Goal: Use online tool/utility: Utilize a website feature to perform a specific function

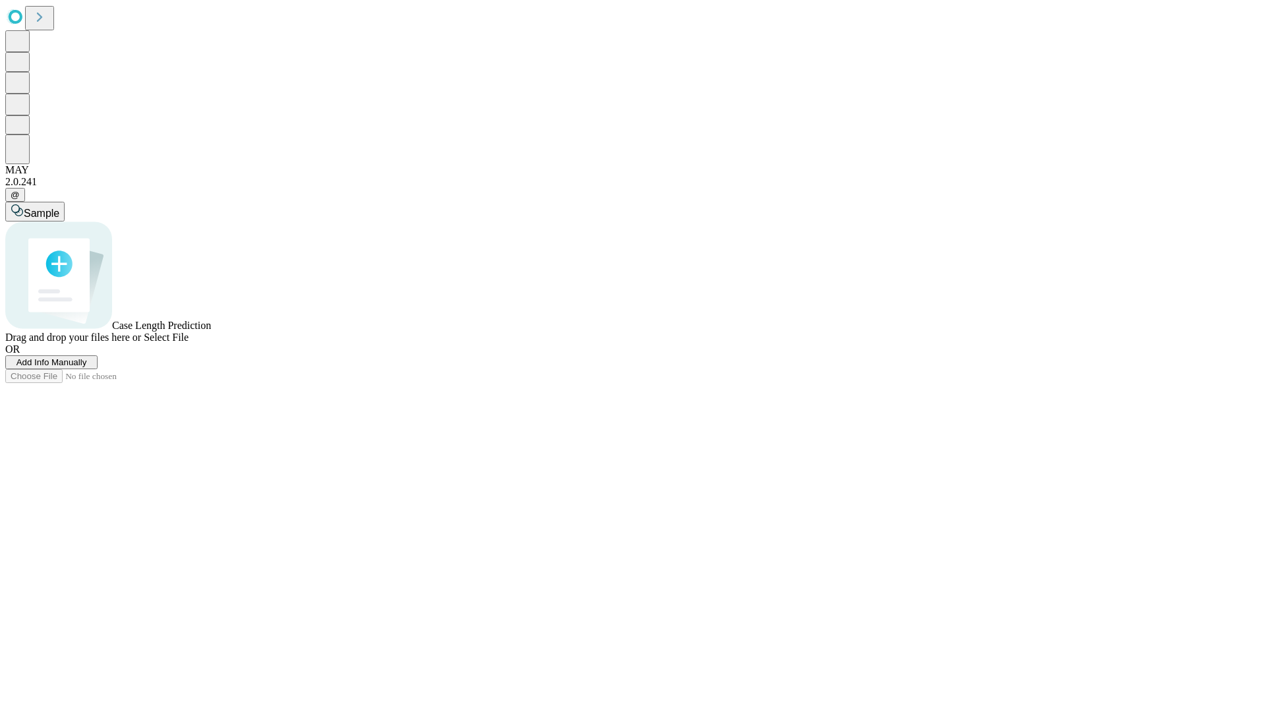
click at [87, 367] on span "Add Info Manually" at bounding box center [51, 362] width 71 height 10
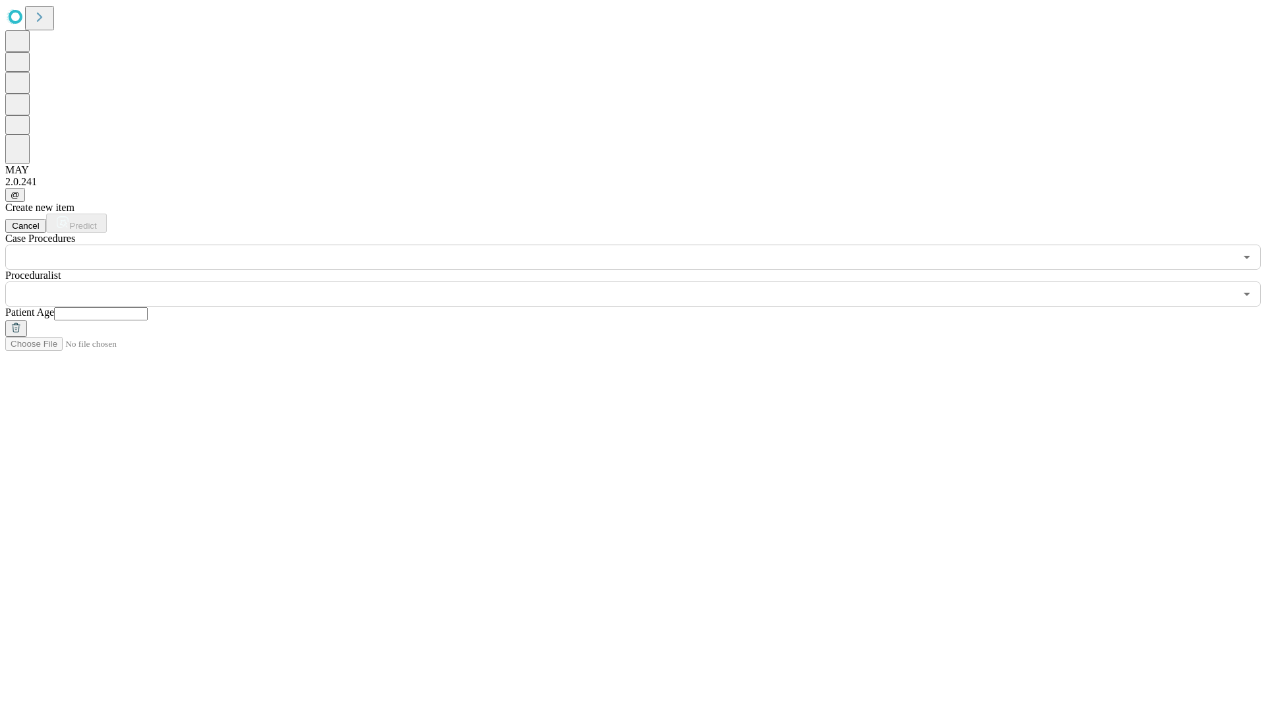
click at [148, 307] on input "text" at bounding box center [101, 313] width 94 height 13
type input "**"
click at [642, 281] on input "text" at bounding box center [619, 293] width 1229 height 25
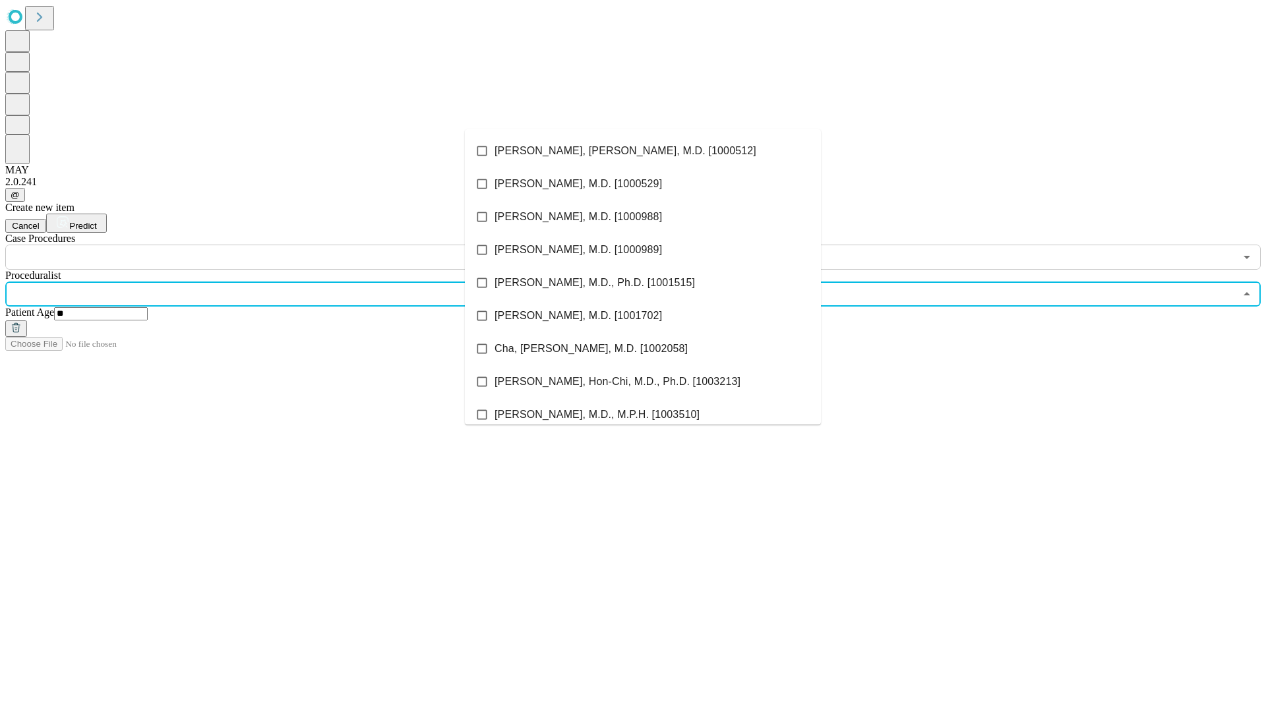
click at [643, 151] on li "[PERSON_NAME], [PERSON_NAME], M.D. [1000512]" at bounding box center [643, 150] width 356 height 33
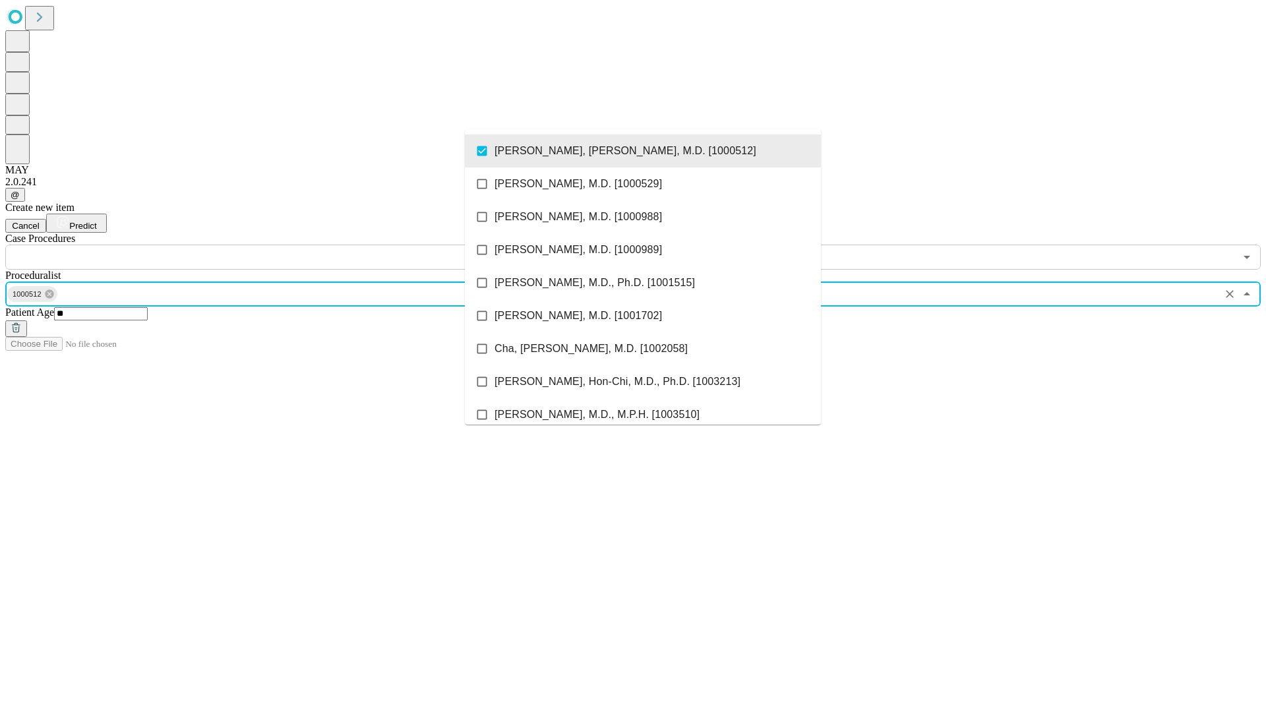
click at [277, 245] on input "text" at bounding box center [619, 257] width 1229 height 25
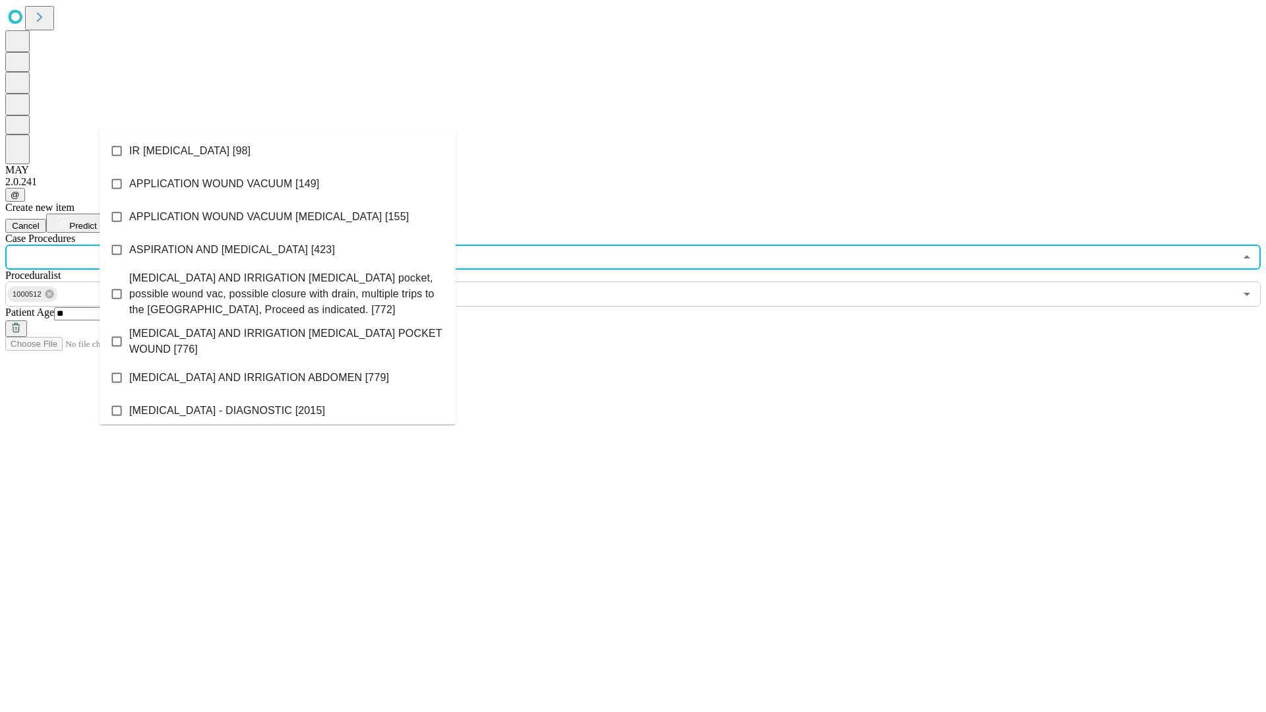
click at [277, 151] on li "IR [MEDICAL_DATA] [98]" at bounding box center [278, 150] width 356 height 33
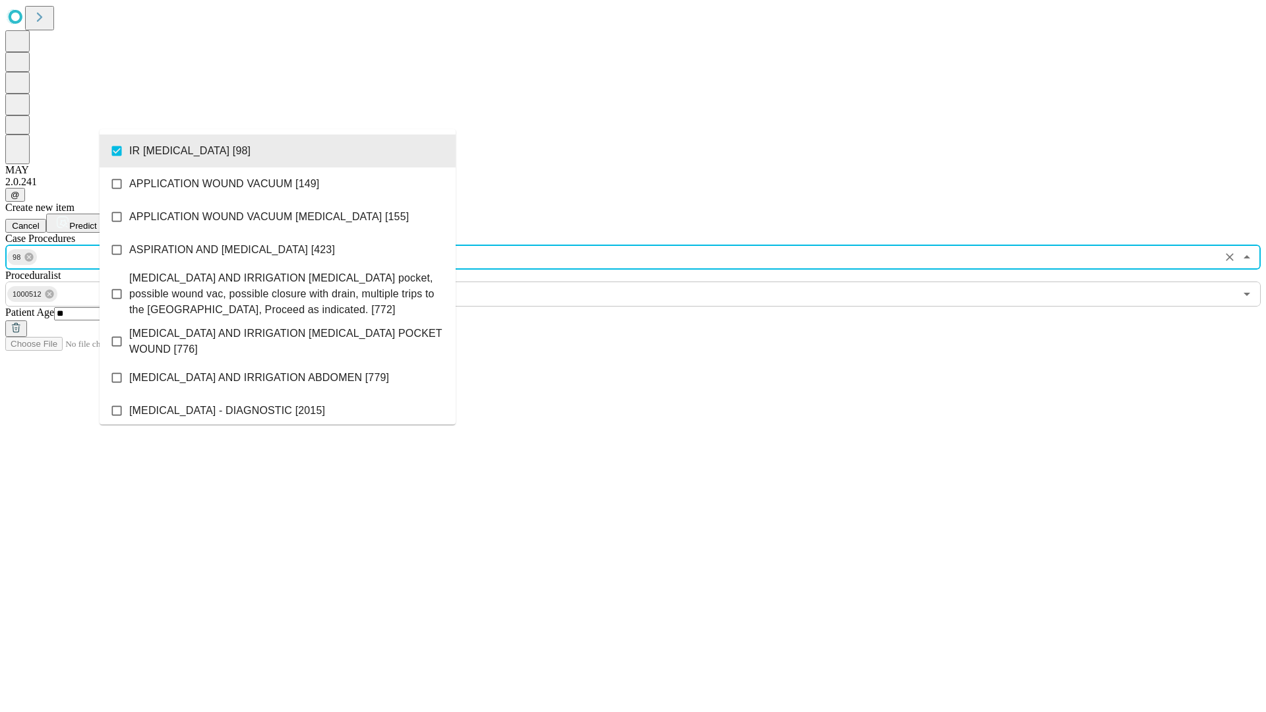
click at [96, 221] on span "Predict" at bounding box center [82, 226] width 27 height 10
